Goal: Obtain resource: Download file/media

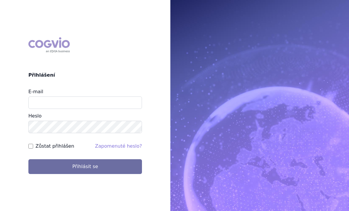
scroll to position [60, 0]
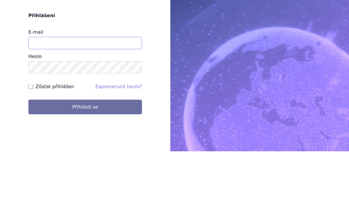
type input "jirihla@seznam.cz"
click at [85, 159] on button "Přihlásit se" at bounding box center [84, 166] width 113 height 15
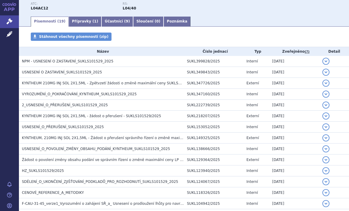
scroll to position [79, 0]
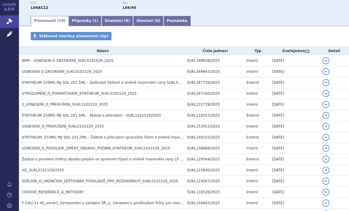
click at [157, 150] on h3 "USNESENÍ_O_POVOLENÍ_ZMĚNY_OBSAHU_PODÁNÍ_KYNTHEUM_SUKLS101529_2025" at bounding box center [103, 148] width 162 height 6
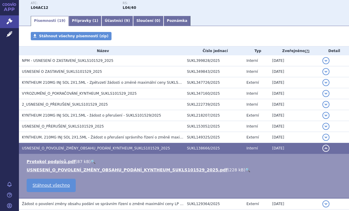
click at [163, 172] on link "USNESENÍ_O_POVOLENÍ_ZMĚNY_OBSAHU_PODÁNÍ_KYNTHEUM_SUKLS101529_2025.pdf" at bounding box center [127, 169] width 201 height 5
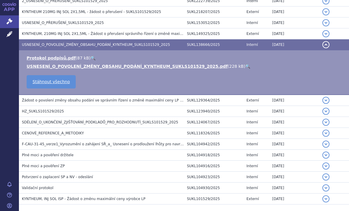
scroll to position [183, 0]
click at [55, 106] on td "HZ_SUKLS101529/2025" at bounding box center [101, 110] width 165 height 11
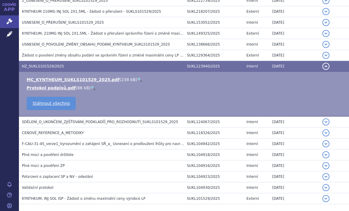
click at [102, 79] on link "MC_KYNTHEUM_SUKLS101529_2025.pdf" at bounding box center [73, 79] width 93 height 5
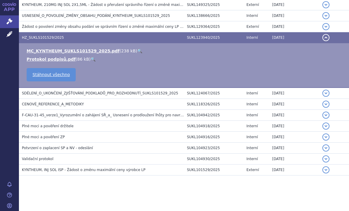
scroll to position [211, 0]
click at [131, 170] on span "KYNTHEUM, INJ SOL ISP - Žádost o změnu maximální ceny výrobce LP" at bounding box center [84, 170] width 124 height 4
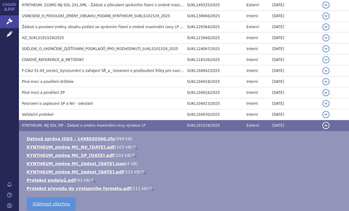
click at [121, 173] on link "KYNTHEUM_změna MC_žádost_[DATE].pdf" at bounding box center [75, 171] width 97 height 5
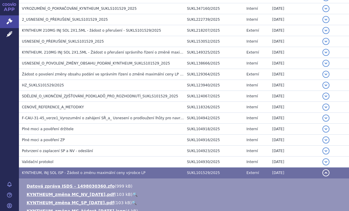
scroll to position [163, 0]
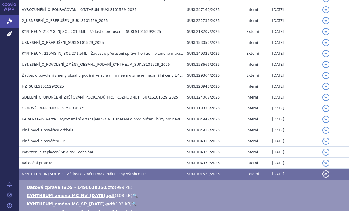
click at [78, 108] on span "CENOVÉ_REFERENCE_A_METODIKY" at bounding box center [53, 108] width 62 height 4
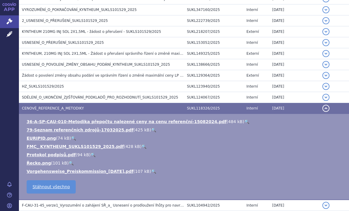
click at [111, 146] on link "FMC_ KYNTHEUM_SUKLS101529_2025.pdf" at bounding box center [75, 146] width 97 height 5
